Goal: Transaction & Acquisition: Purchase product/service

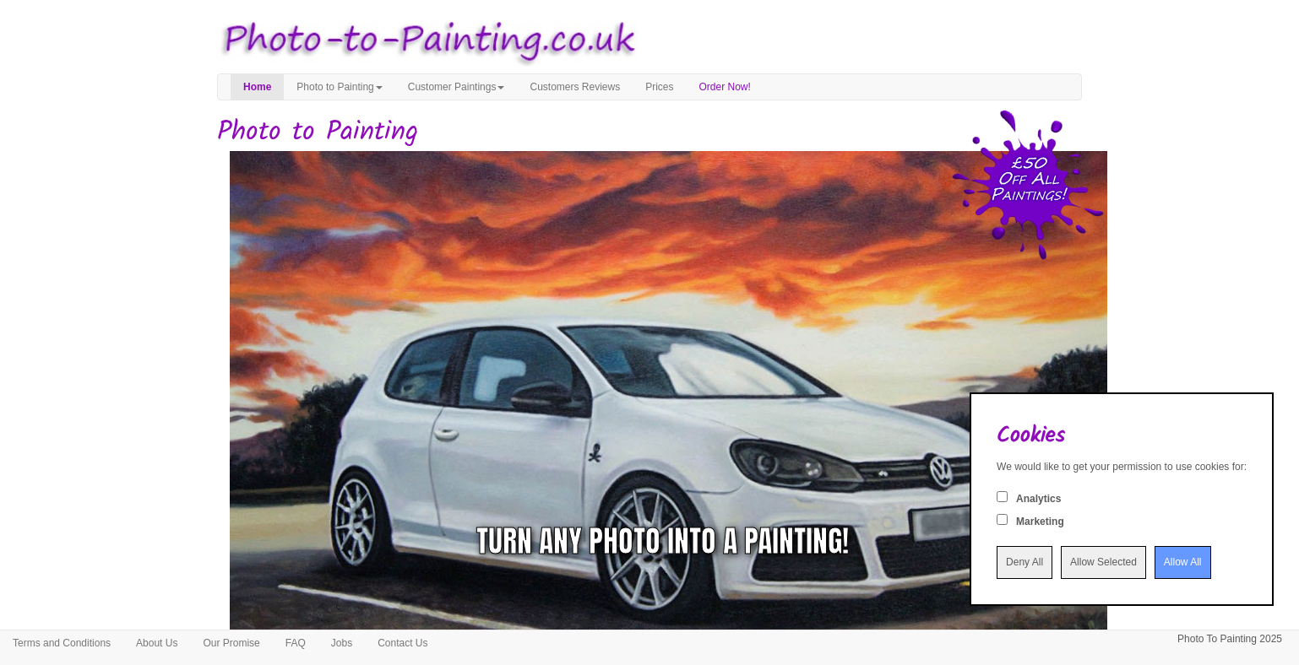
click at [1167, 566] on input "Allow All" at bounding box center [1182, 562] width 57 height 33
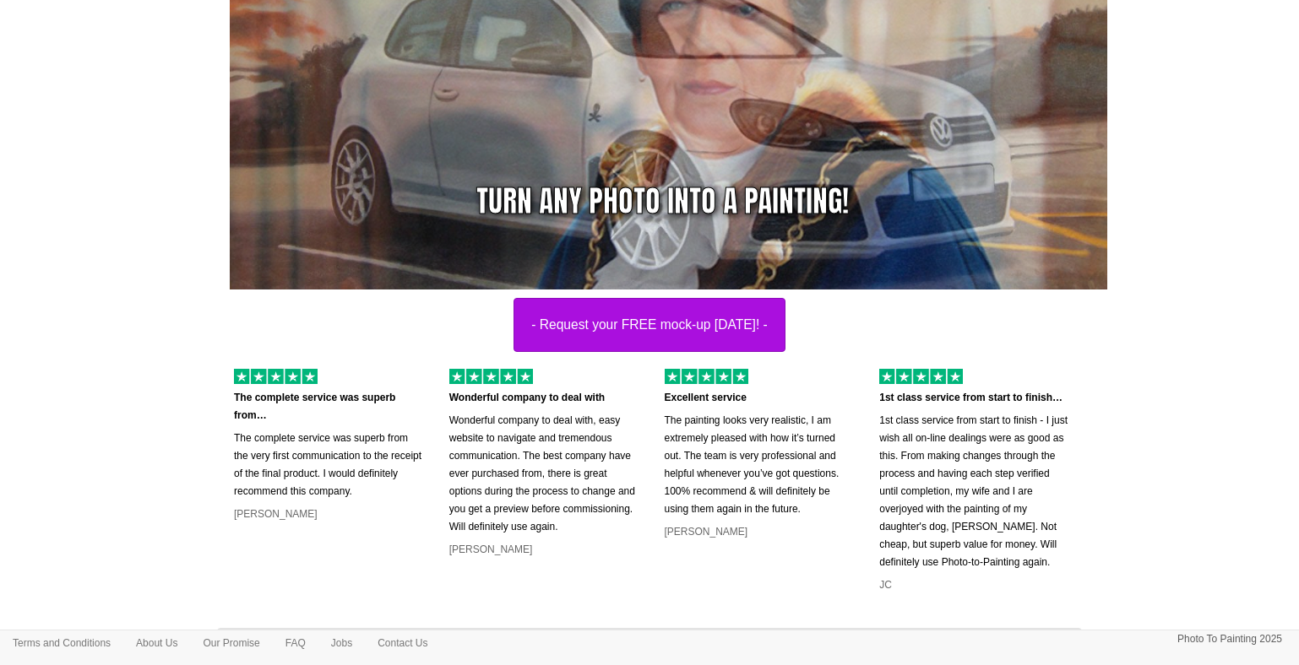
scroll to position [19, 0]
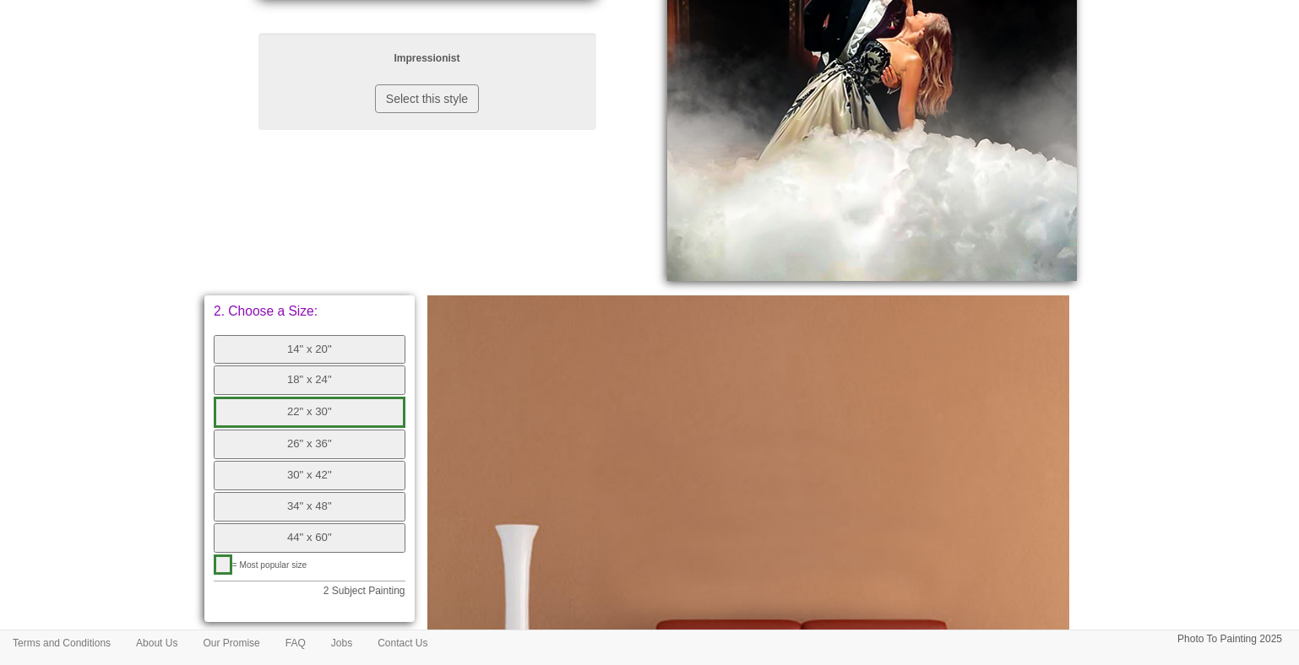
scroll to position [458, 0]
click at [326, 486] on button "30" x 42"" at bounding box center [310, 475] width 192 height 30
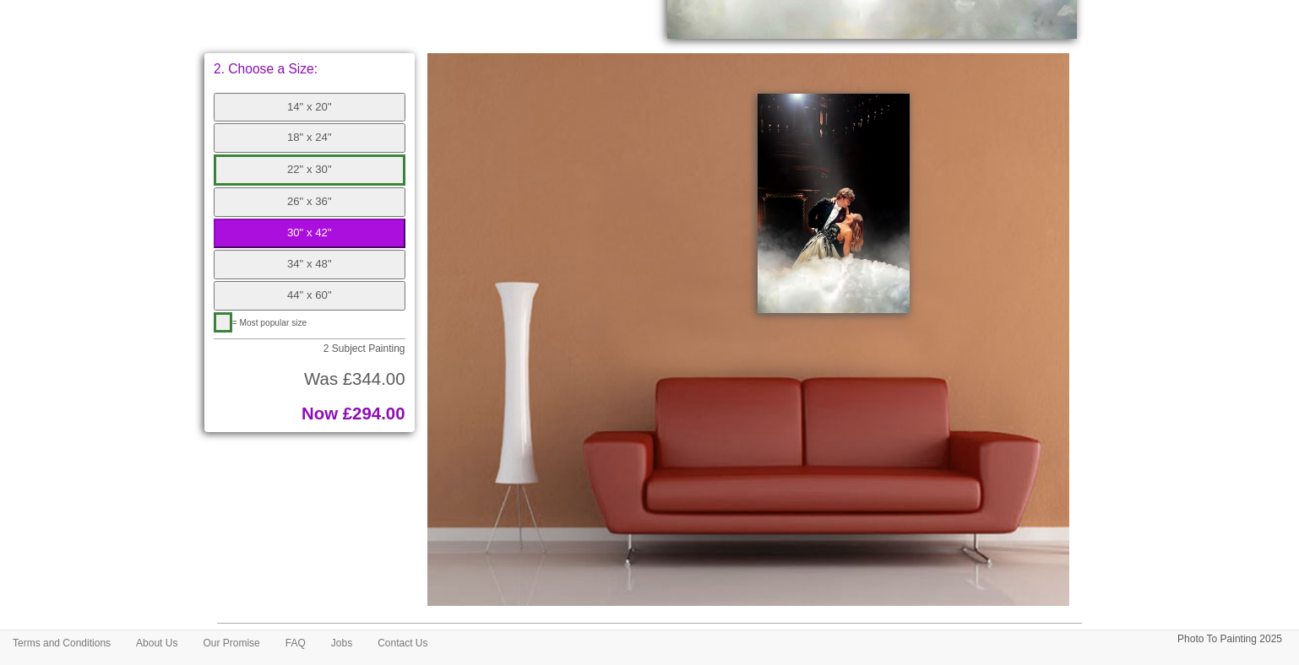
scroll to position [701, 0]
click at [337, 203] on button "26" x 36"" at bounding box center [310, 202] width 192 height 30
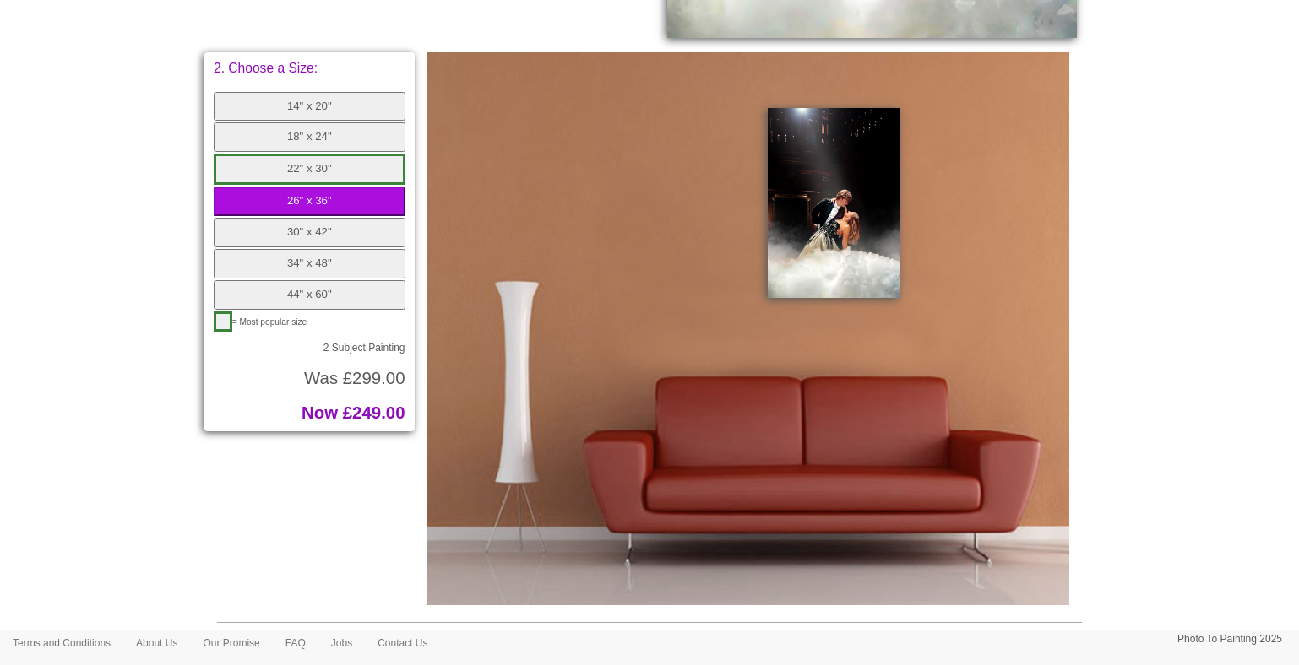
click at [338, 229] on button "30" x 42"" at bounding box center [310, 233] width 192 height 30
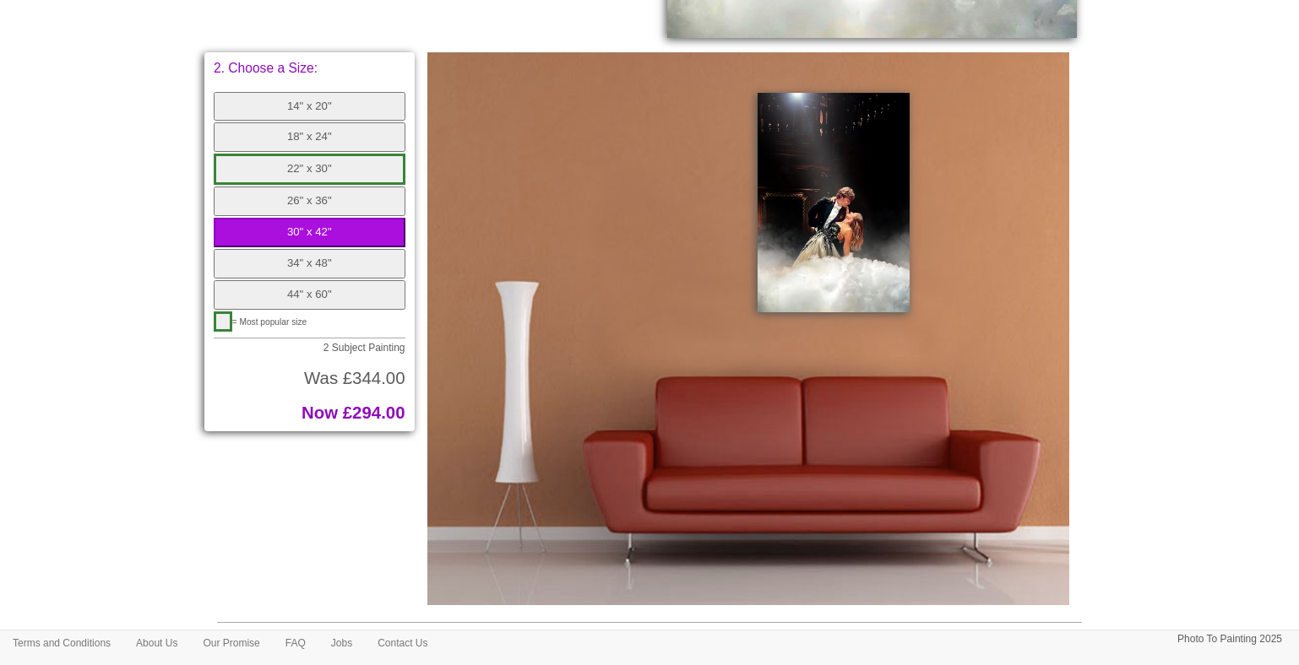
click at [332, 193] on button "26" x 36"" at bounding box center [310, 202] width 192 height 30
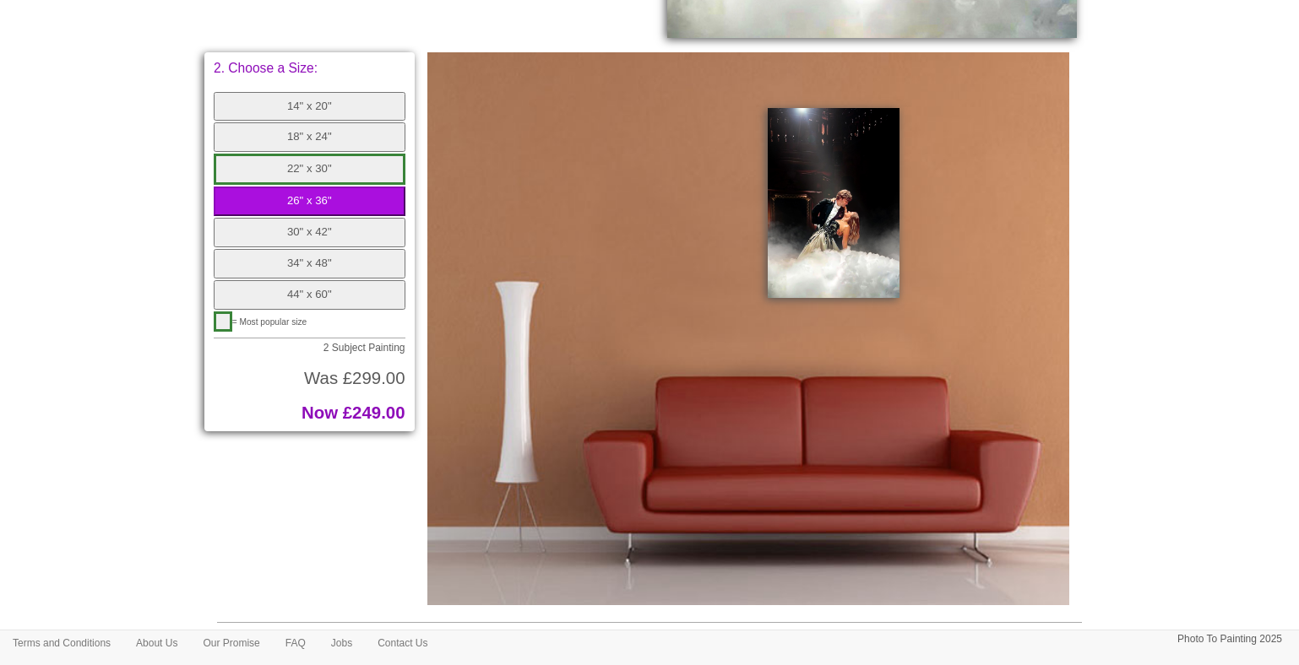
click at [330, 174] on button "22" x 30"" at bounding box center [310, 169] width 192 height 31
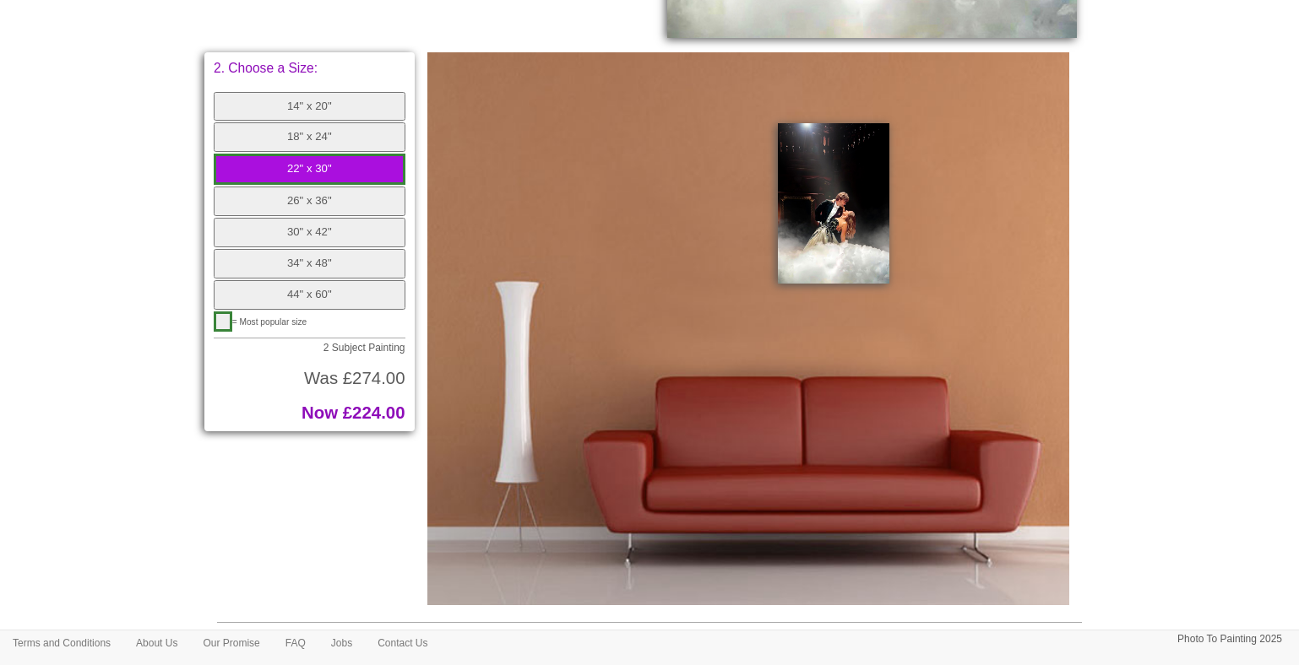
click at [325, 195] on button "26" x 36"" at bounding box center [310, 202] width 192 height 30
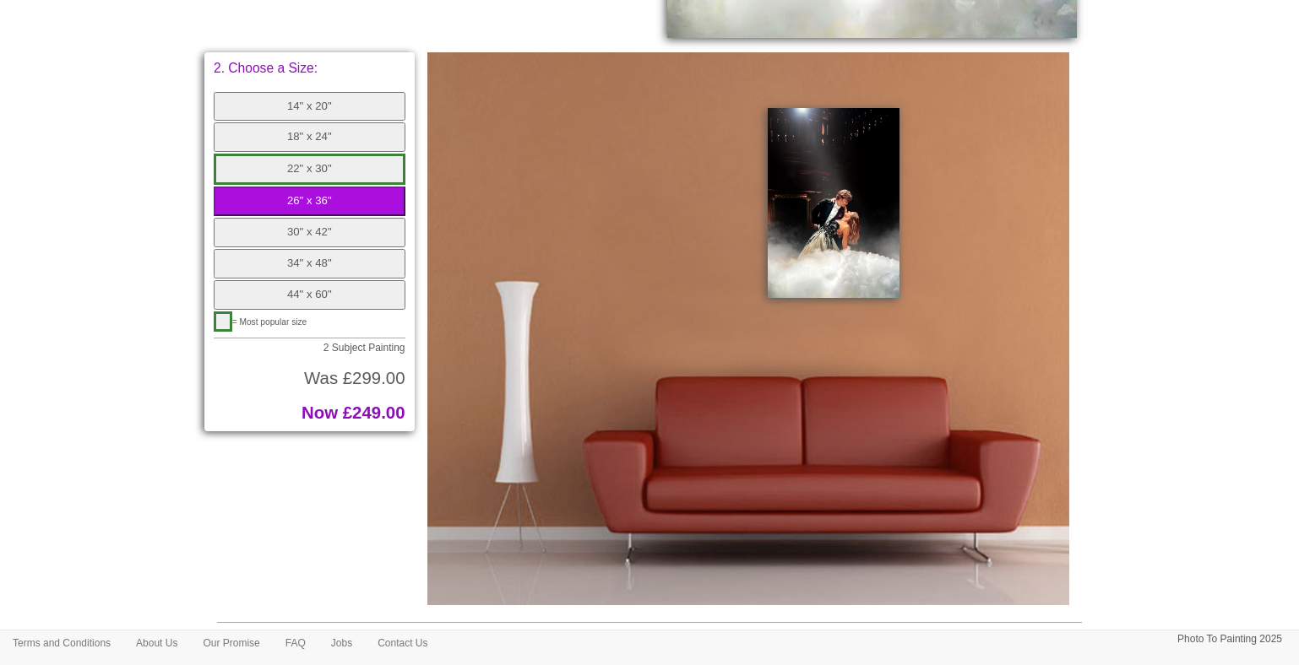
click at [344, 168] on button "22" x 30"" at bounding box center [310, 169] width 192 height 31
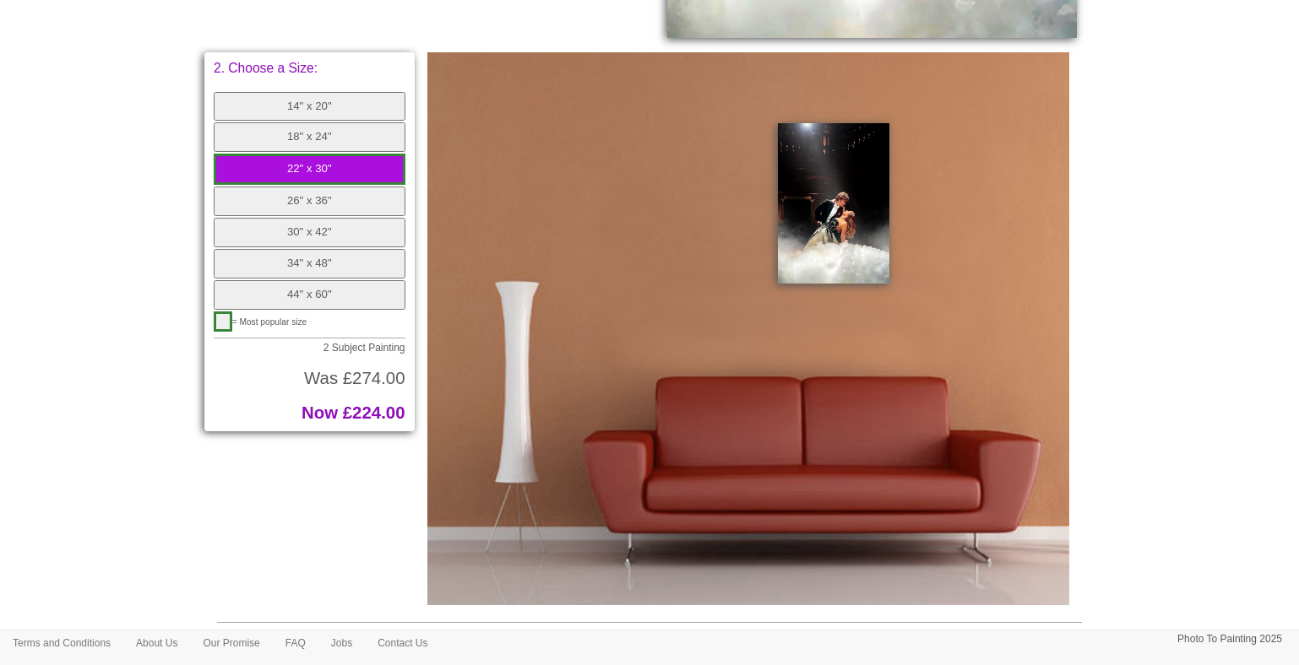
click at [333, 237] on button "30" x 42"" at bounding box center [310, 233] width 192 height 30
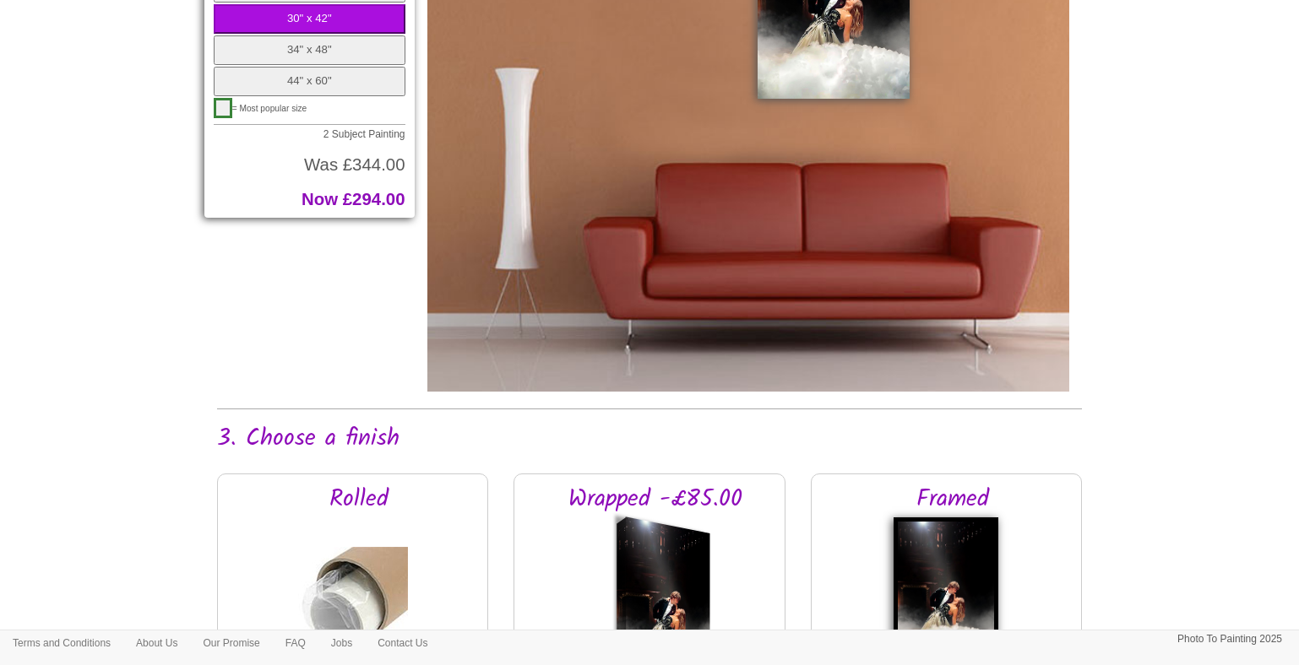
scroll to position [1160, 0]
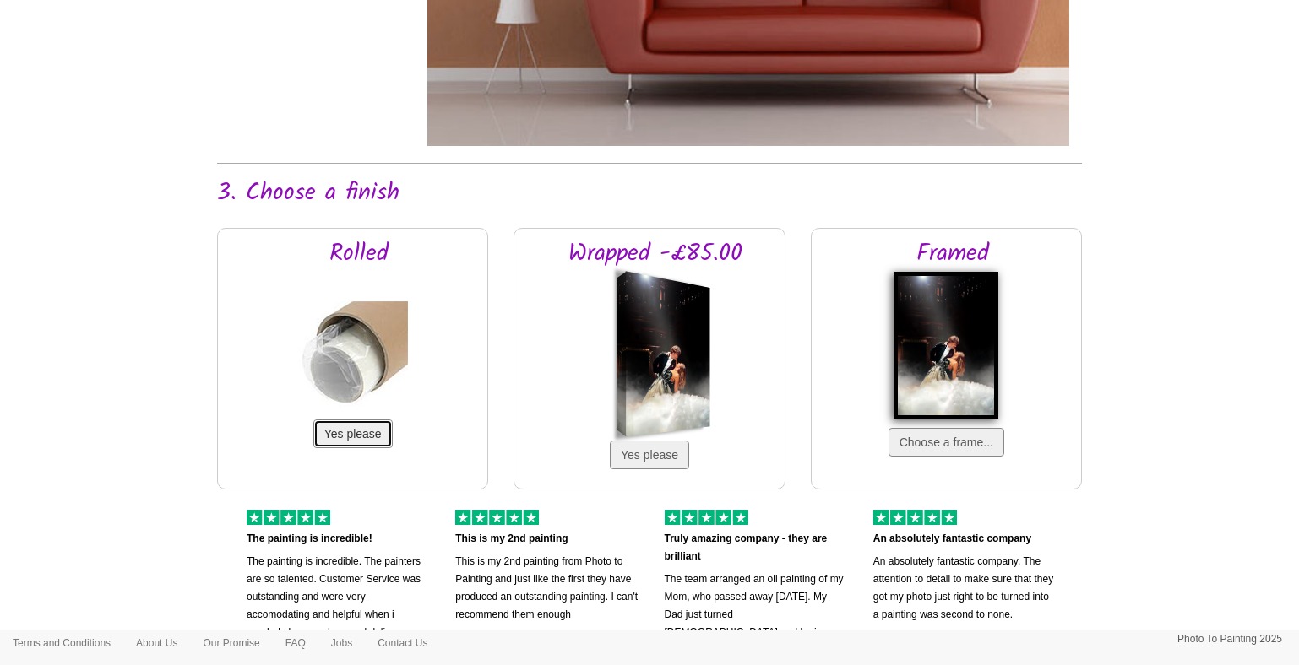
click at [359, 436] on button "Yes please" at bounding box center [352, 434] width 79 height 29
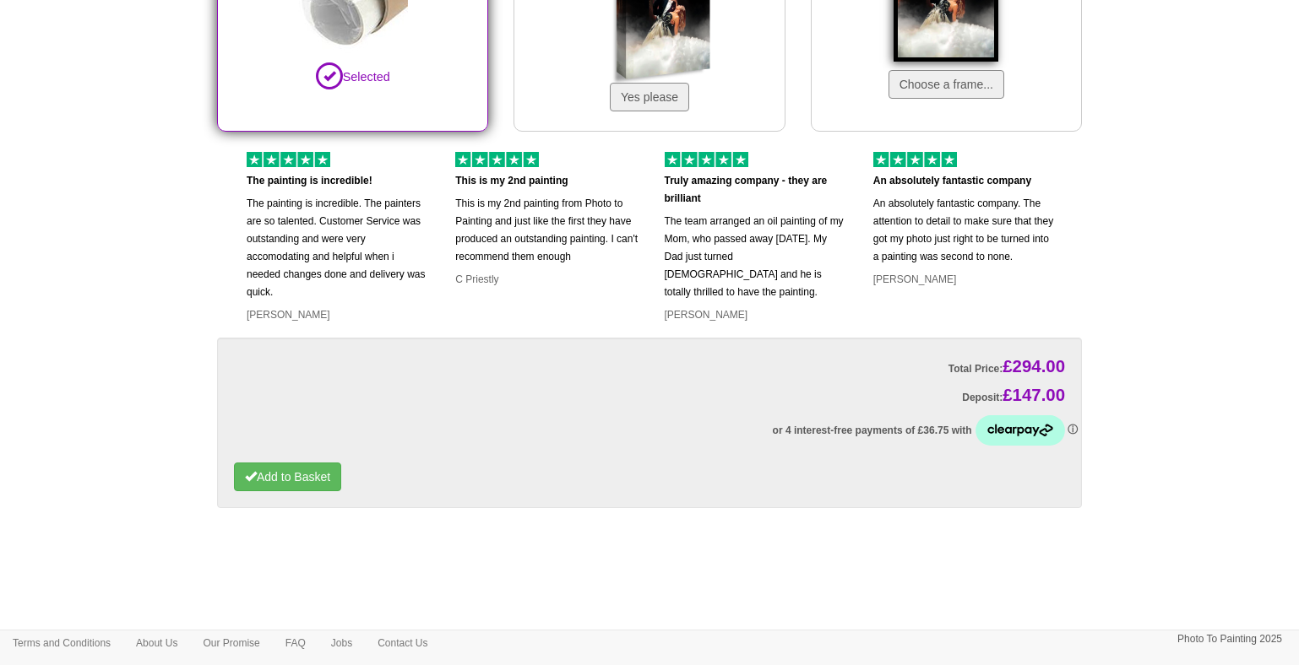
scroll to position [1519, 0]
click at [325, 474] on button "Add to Basket" at bounding box center [287, 477] width 107 height 29
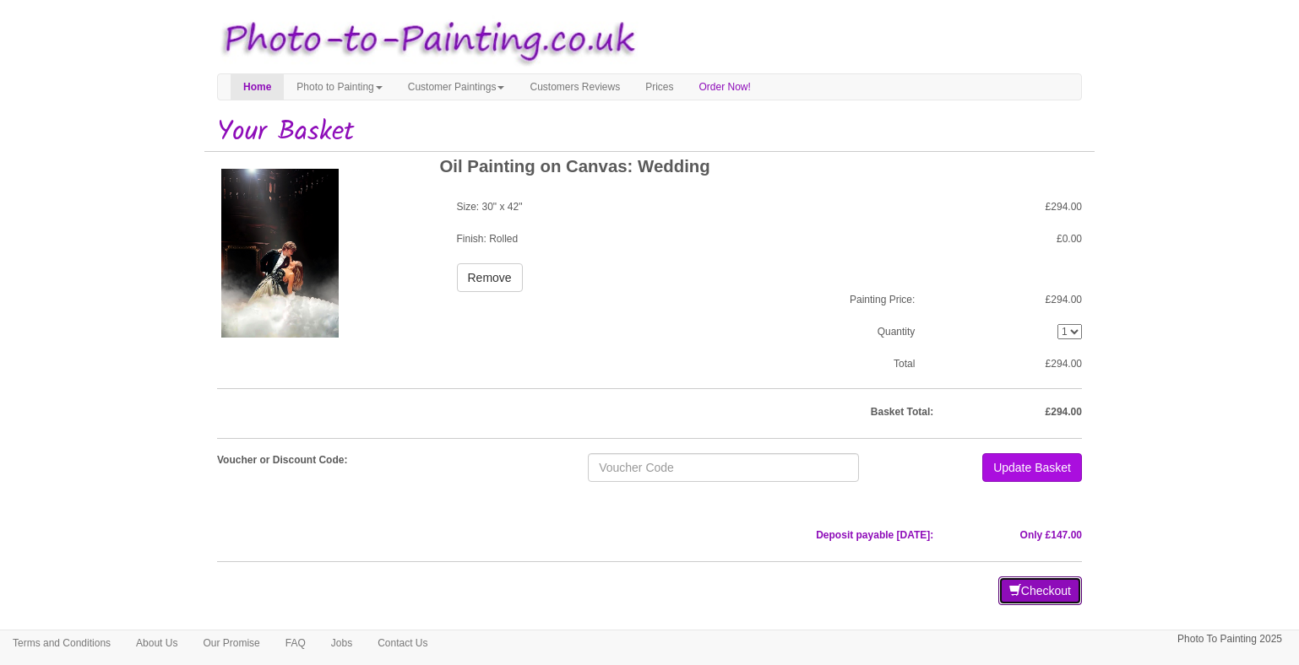
click at [1046, 593] on button "Checkout" at bounding box center [1040, 591] width 84 height 29
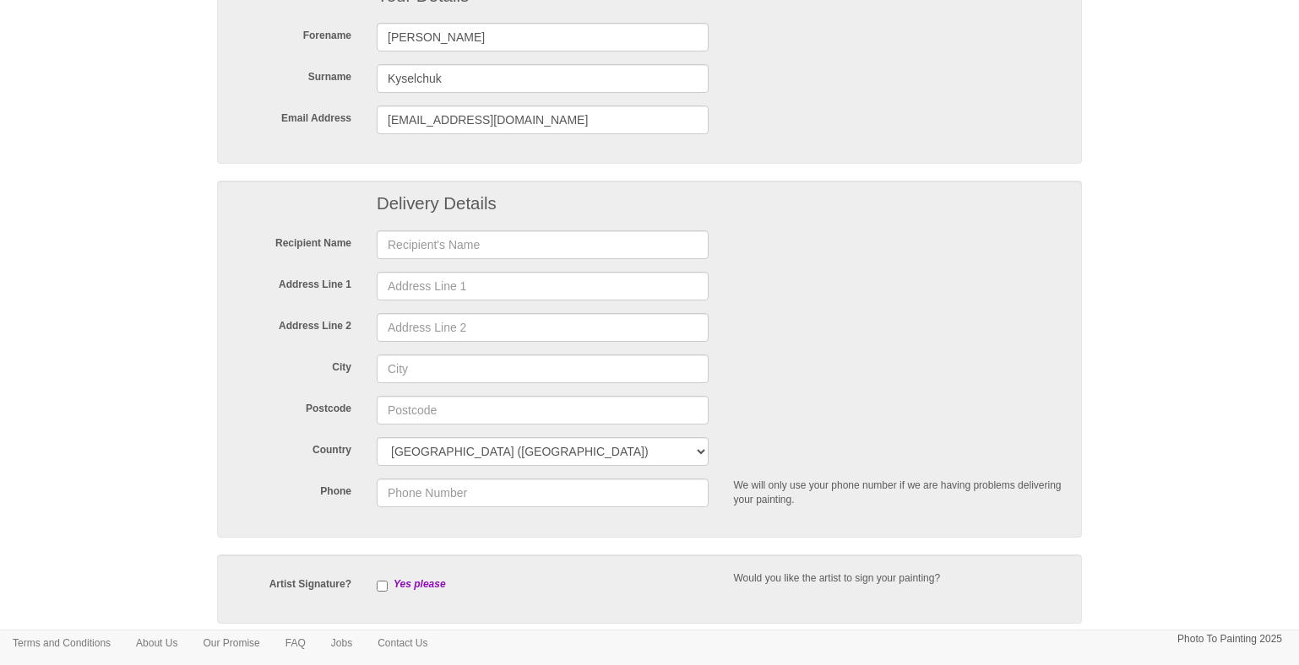
scroll to position [179, 0]
click at [482, 253] on input "text" at bounding box center [543, 244] width 332 height 29
click at [412, 43] on input "Ellie" at bounding box center [543, 36] width 332 height 29
click at [446, 239] on input "text" at bounding box center [543, 244] width 332 height 29
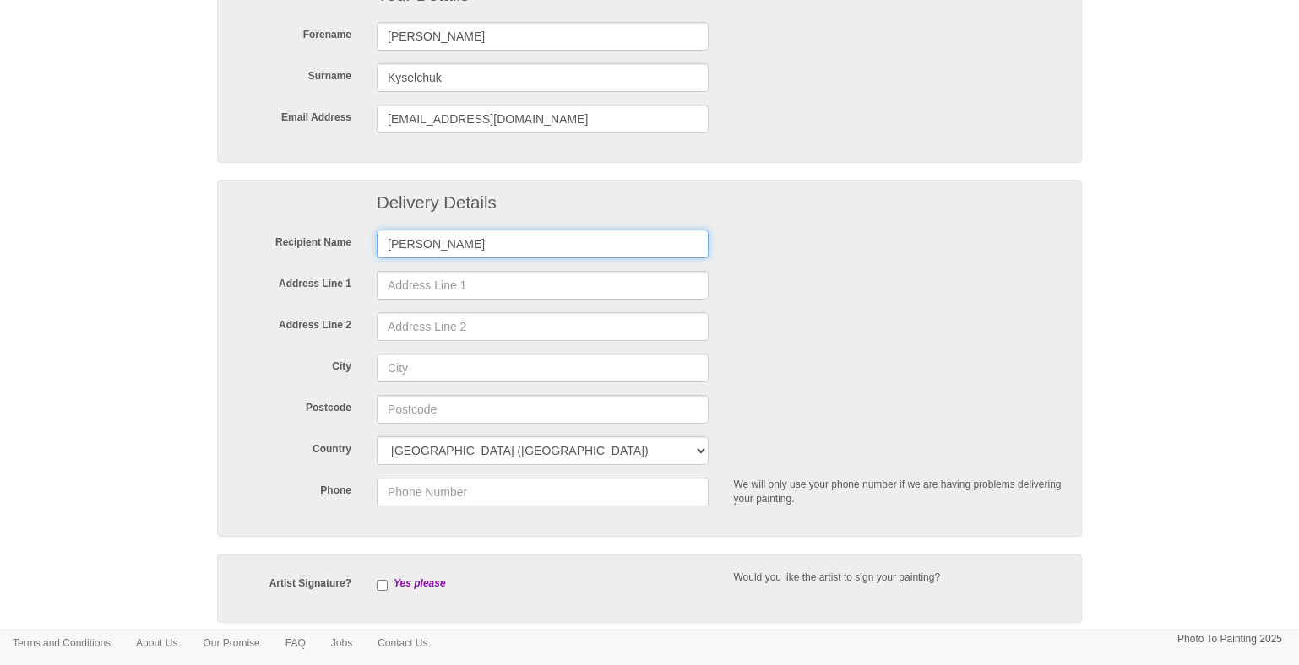
type input "Ellie Kyselchuk"
click at [487, 285] on input "Address Line 1" at bounding box center [543, 285] width 332 height 29
type input "Flat 88"
type input "Hartingtons Court"
type input "London"
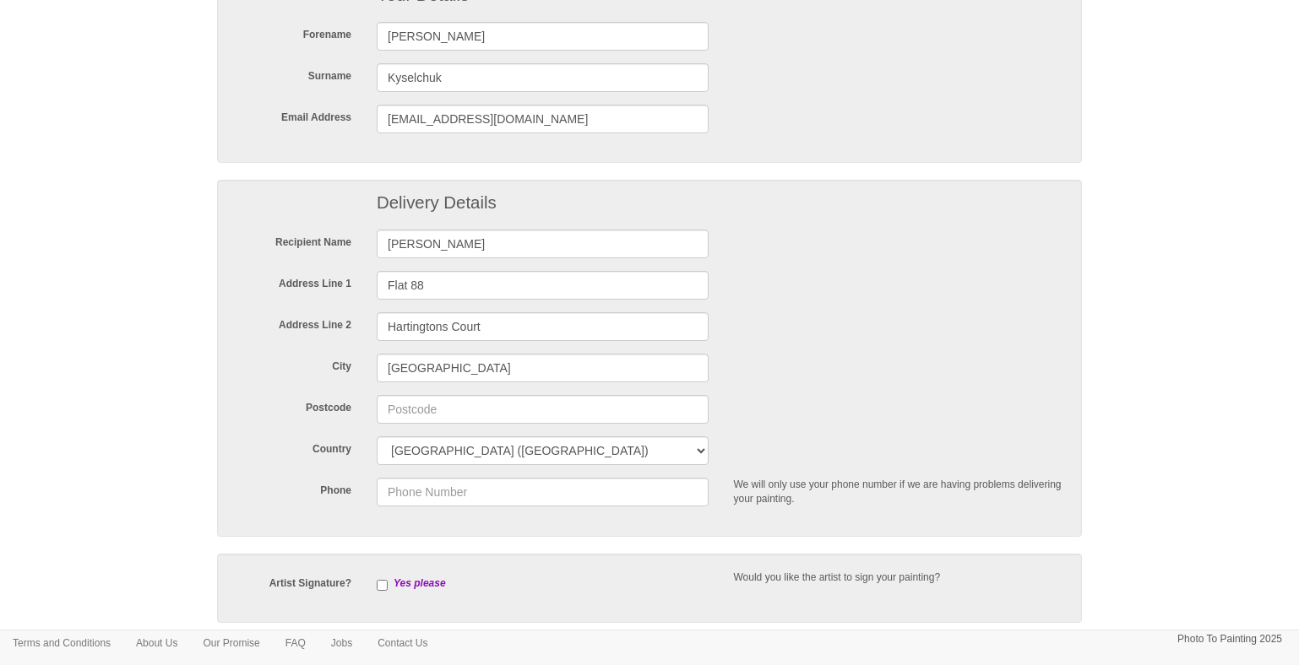
type input "N42WN"
type input "7505213610"
click at [827, 382] on div "City London" at bounding box center [649, 368] width 856 height 29
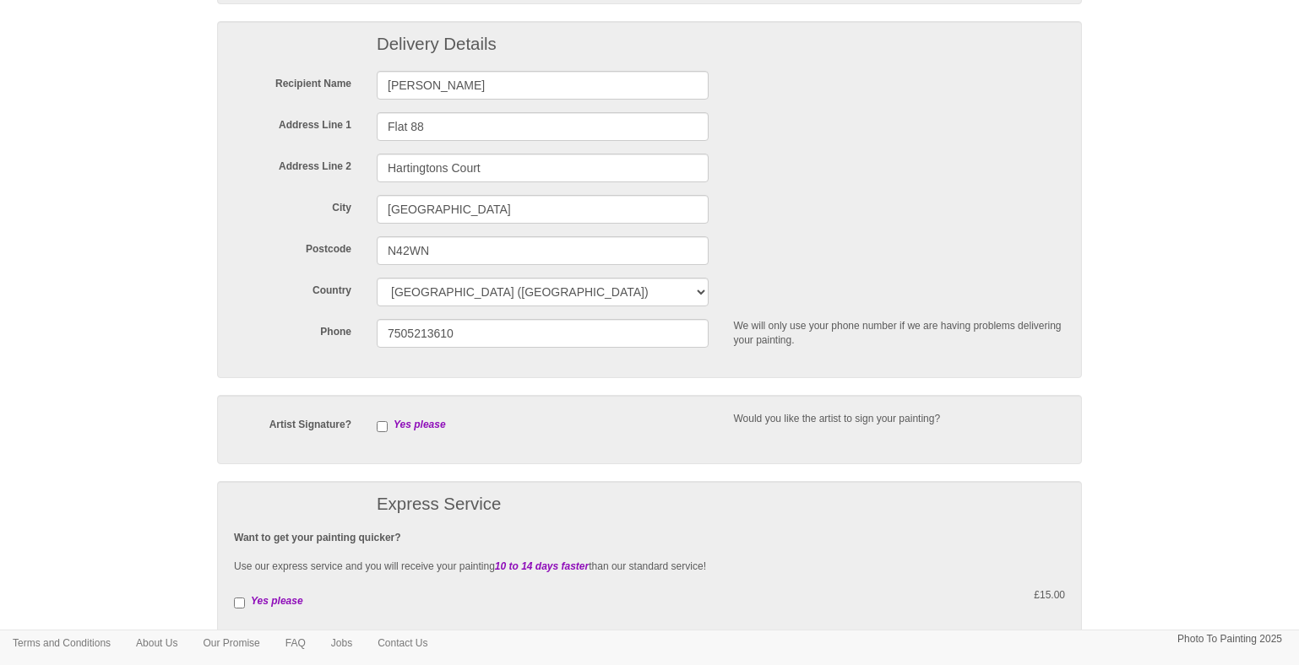
scroll to position [339, 0]
click at [402, 248] on input "N42WN" at bounding box center [543, 250] width 332 height 29
type input "N4 2WN"
click at [665, 453] on div "Artist Signature? Yes please Would you like the artist to sign your painting?" at bounding box center [649, 428] width 865 height 69
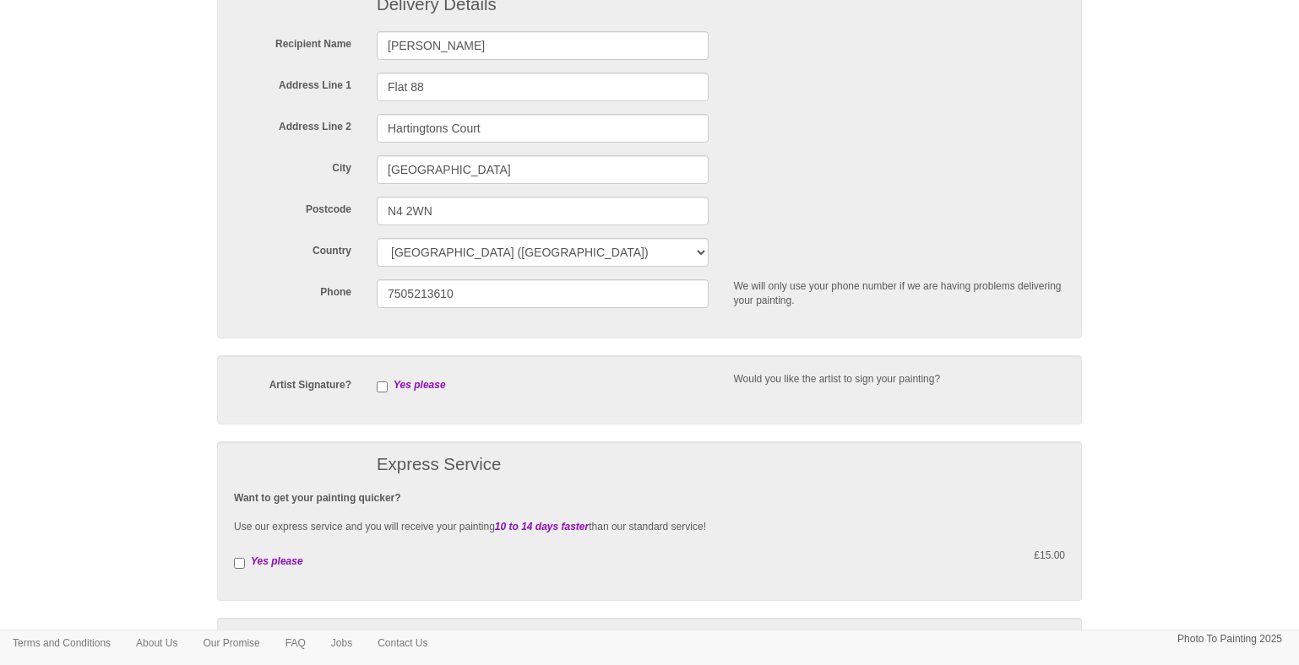
scroll to position [385, 0]
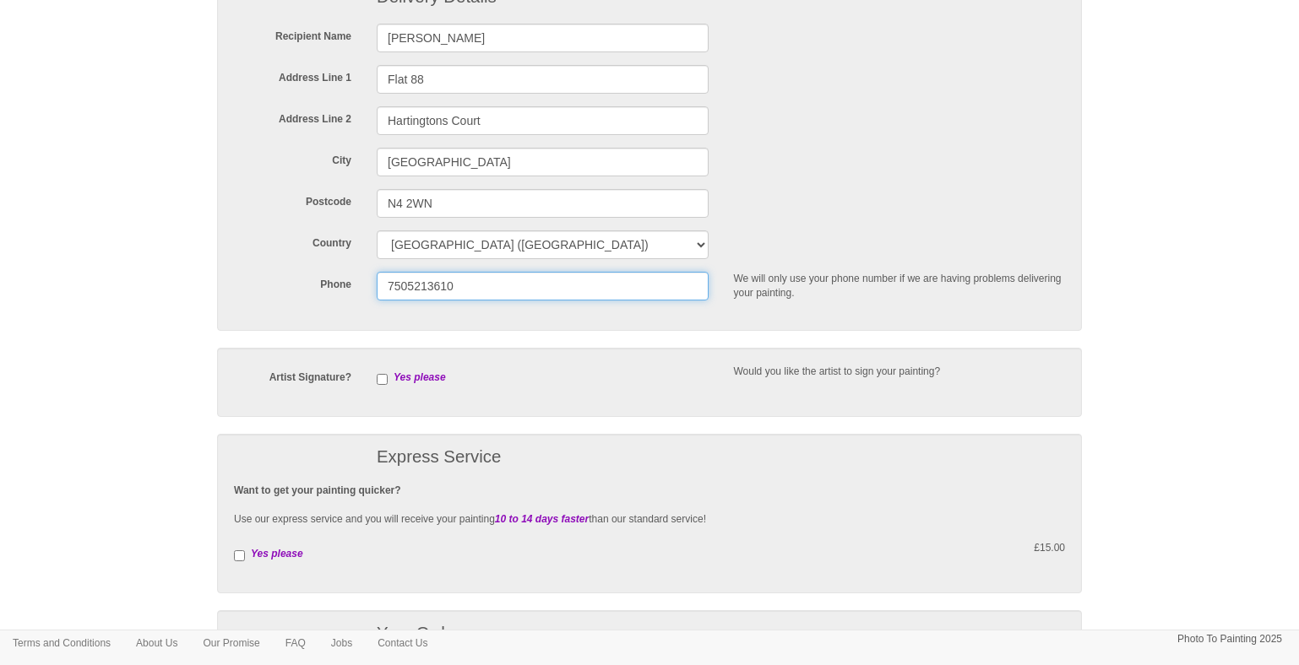
click at [388, 292] on input "7505213610" at bounding box center [543, 286] width 332 height 29
type input "07505213610"
click at [1139, 419] on body "Your painting - risk free Toggle navigation Menu Home Photo to Painting Photo t…" at bounding box center [649, 384] width 1299 height 1523
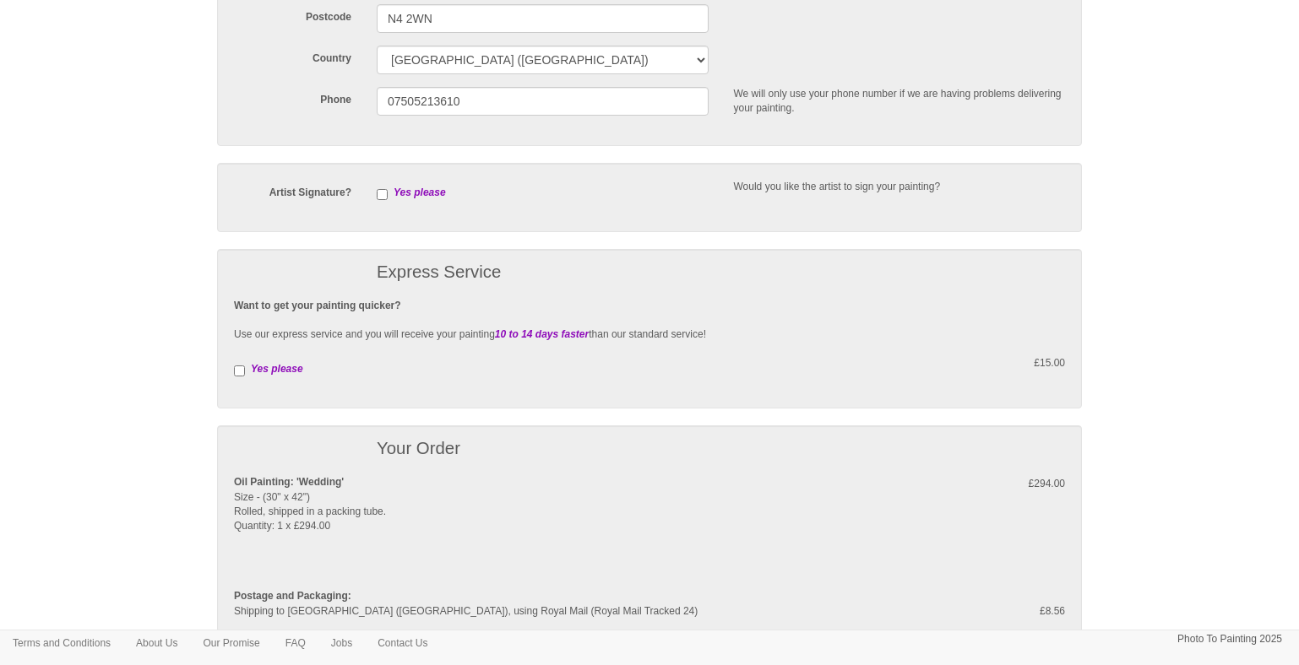
scroll to position [866, 0]
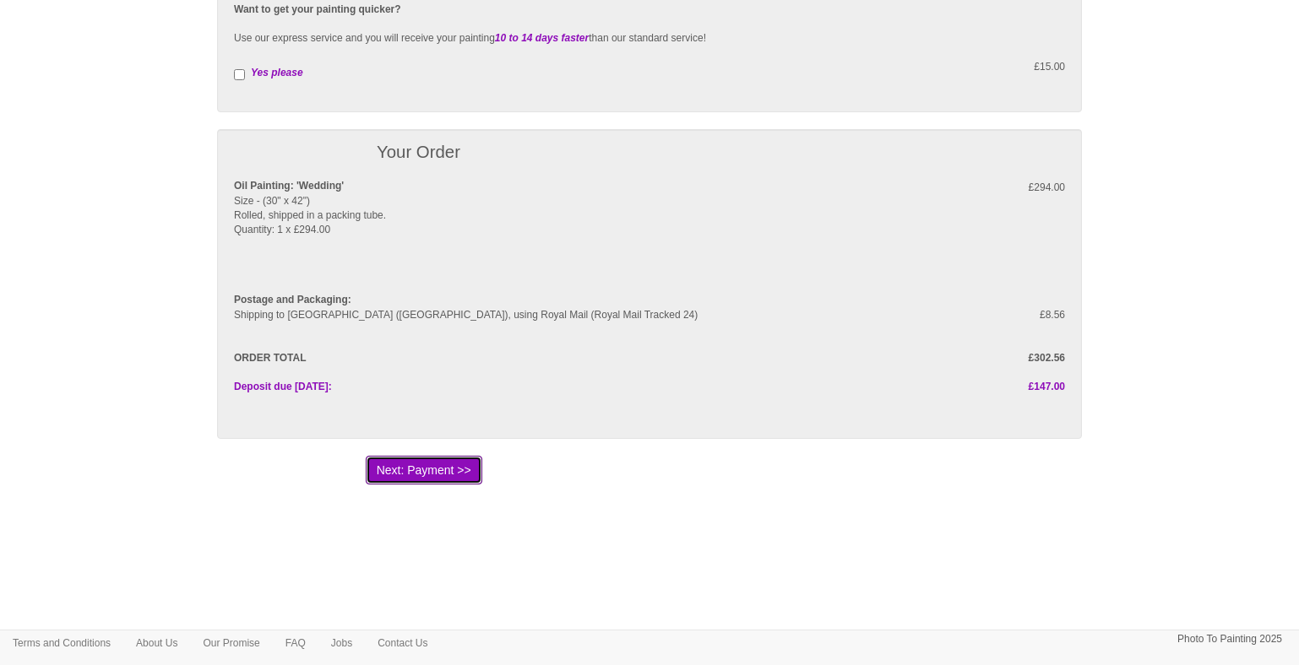
click at [432, 474] on button "Next: Payment >>" at bounding box center [424, 470] width 117 height 29
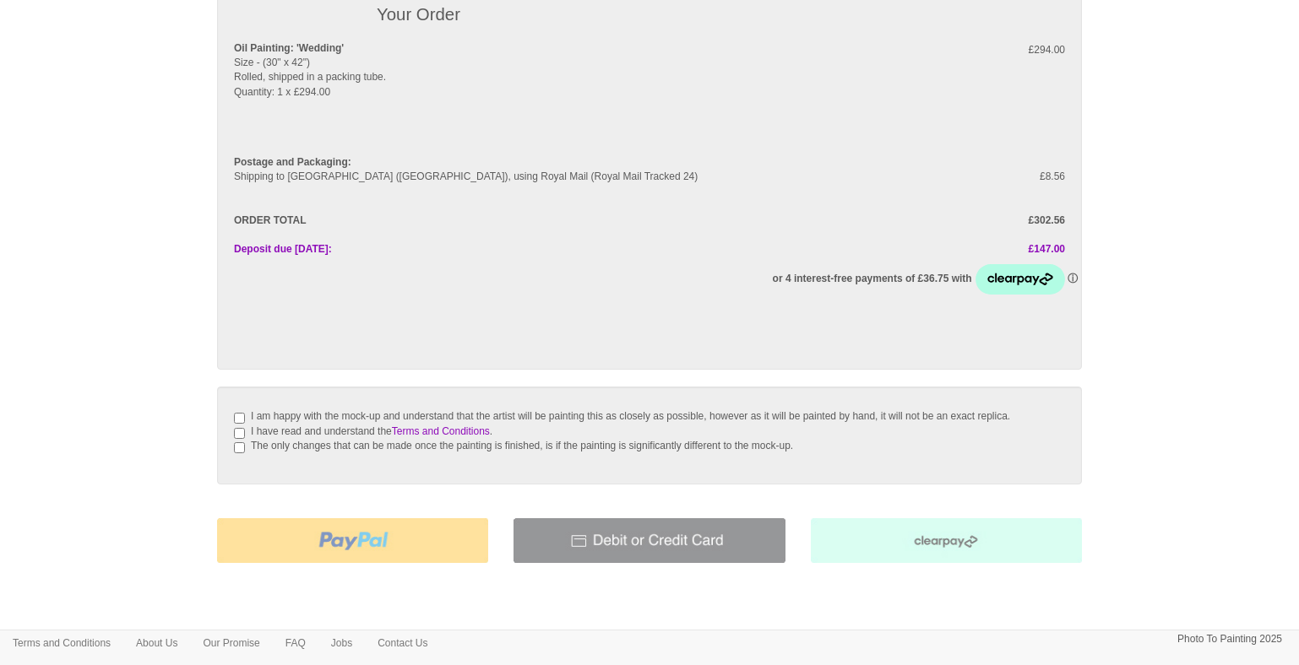
scroll to position [178, 0]
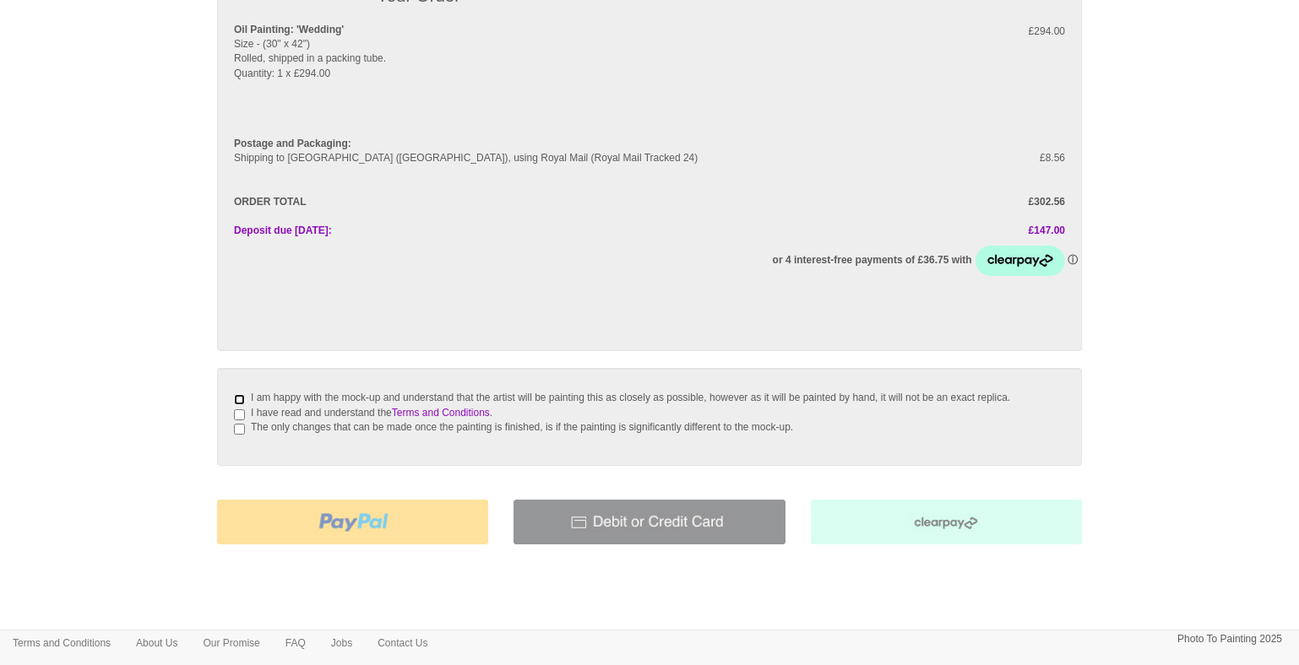
click at [238, 399] on input "I am happy with the mock-up and understand that the artist will be painting thi…" at bounding box center [239, 399] width 11 height 11
checkbox input "true"
click at [242, 420] on input "I have read and understand the Terms and Conditions ." at bounding box center [239, 415] width 11 height 11
checkbox input "true"
click at [242, 435] on input "The only changes that can be made once the painting is finished, is if the pain…" at bounding box center [239, 429] width 11 height 11
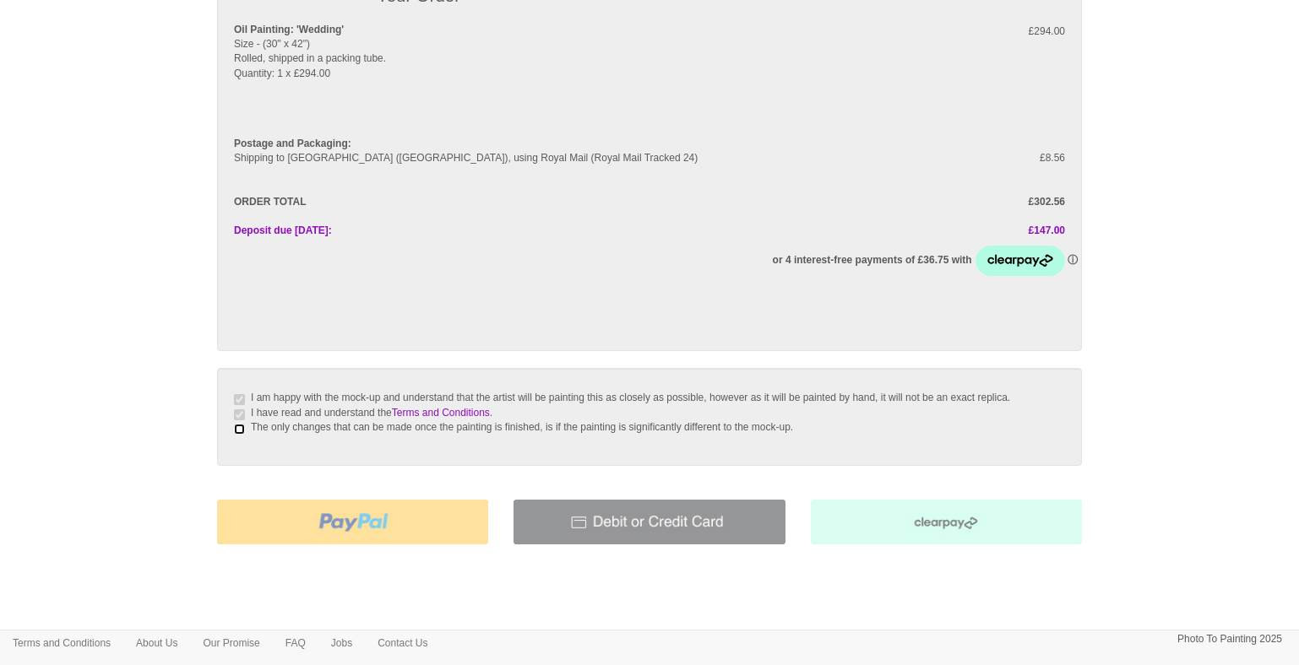
checkbox input "true"
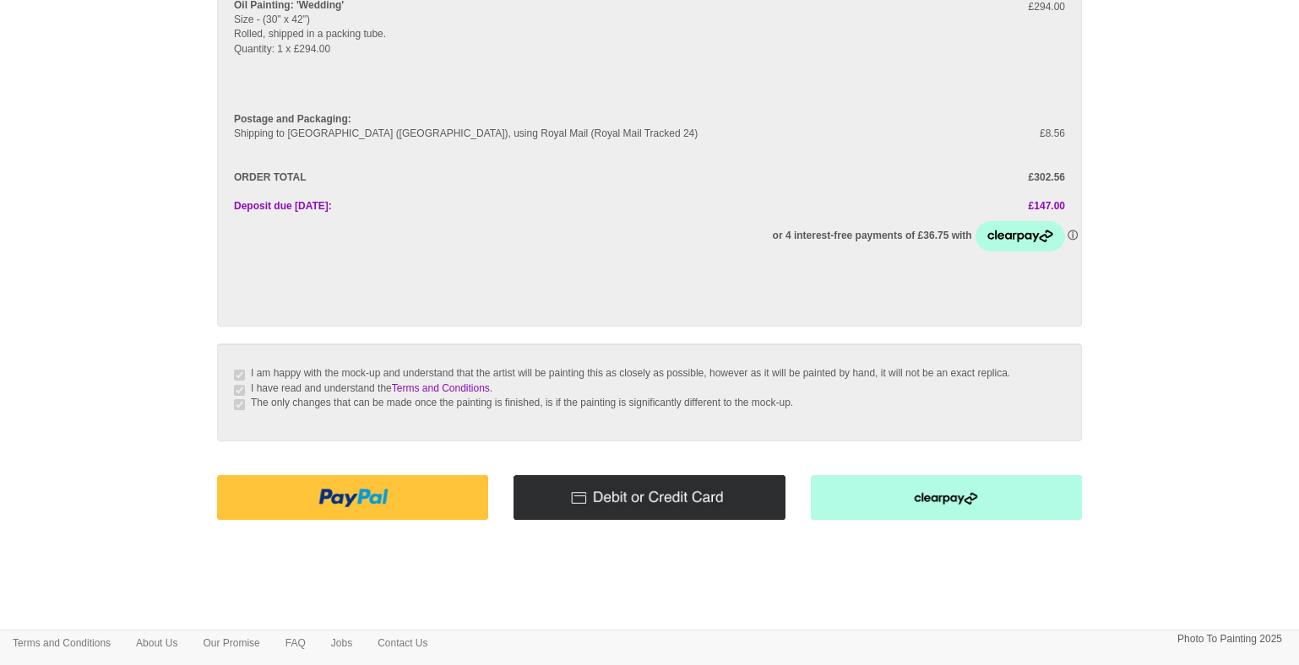
scroll to position [203, 0]
click at [682, 507] on img at bounding box center [648, 497] width 271 height 45
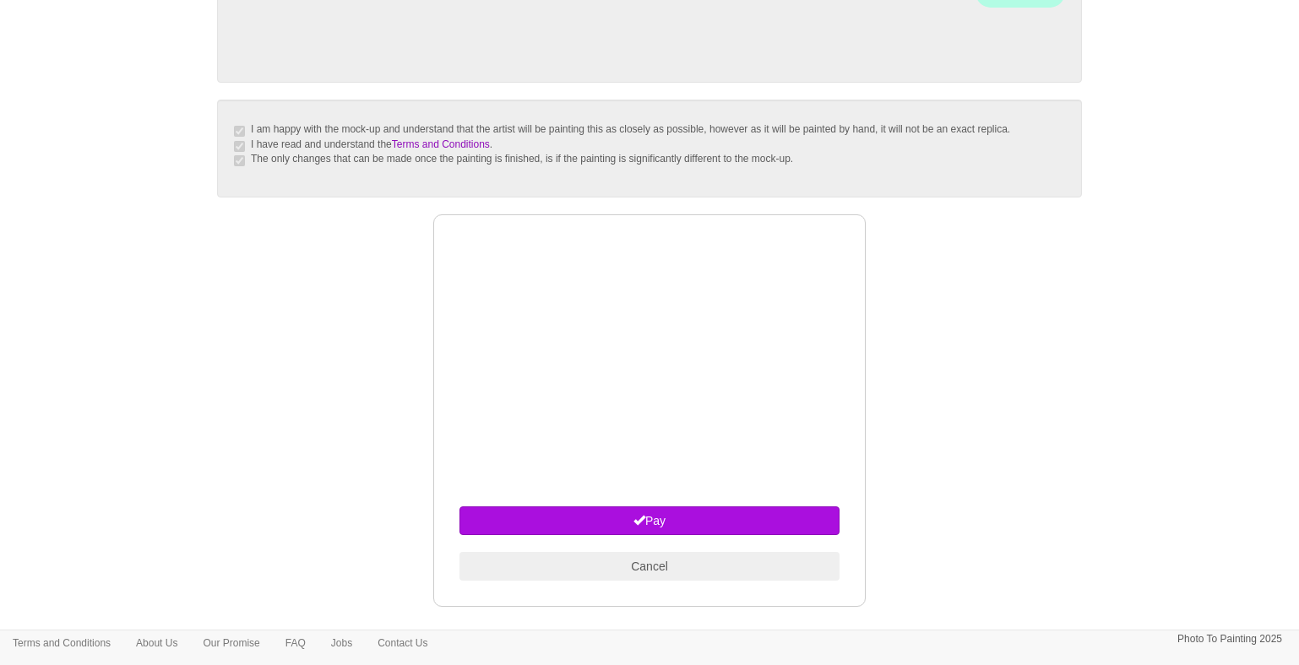
scroll to position [448, 0]
click at [979, 461] on div "Taking you to PayPal now, please wait..." at bounding box center [649, 452] width 890 height 477
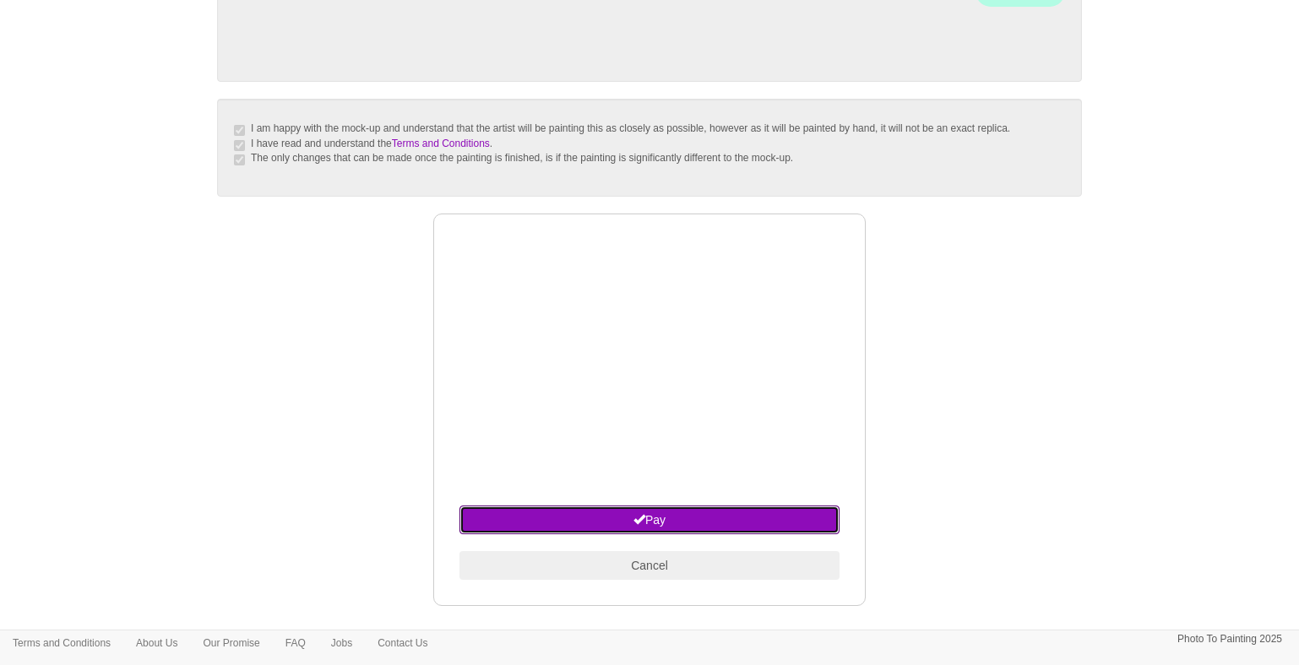
click at [713, 534] on button "Pay" at bounding box center [649, 520] width 380 height 29
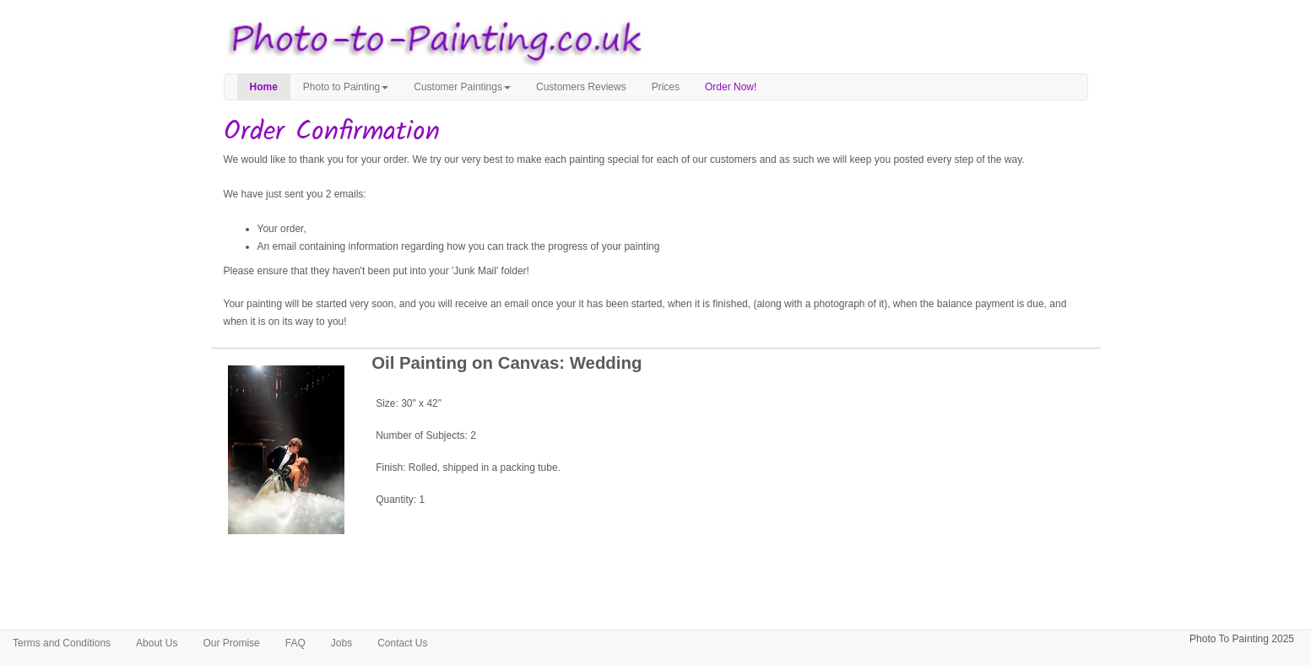
click at [296, 473] on img at bounding box center [286, 450] width 117 height 169
click at [591, 494] on div "Size: 30" x 42" Number of Subjects: 2 Finish: Rolled, shipped in a packing tube…" at bounding box center [738, 451] width 724 height 111
